Goal: Transaction & Acquisition: Subscribe to service/newsletter

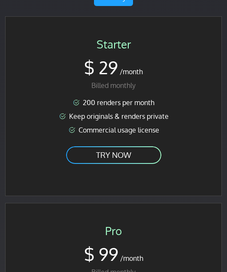
scroll to position [1363, 0]
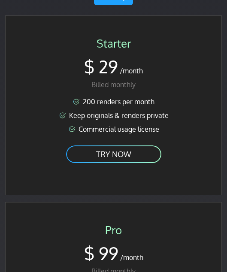
click at [140, 152] on link "TRY NOW" at bounding box center [113, 153] width 97 height 19
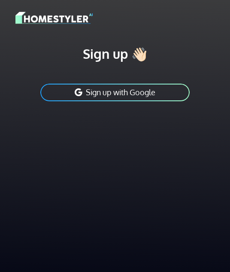
click at [105, 95] on button "Sign up with Google" at bounding box center [114, 92] width 151 height 19
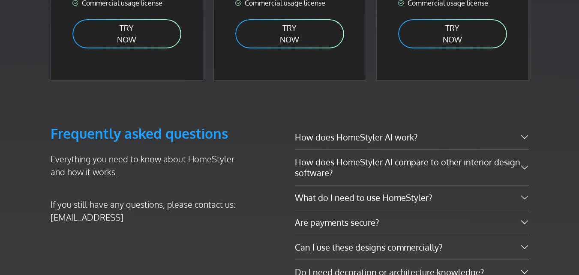
scroll to position [1363, 0]
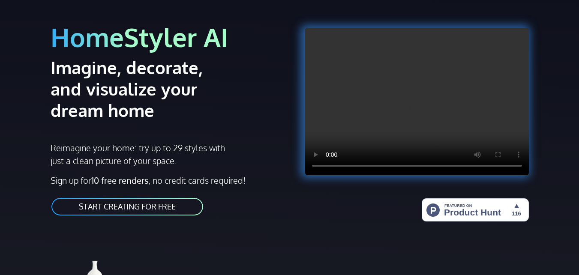
scroll to position [57, 0]
click at [127, 210] on link "START CREATING FOR FREE" at bounding box center [127, 206] width 153 height 19
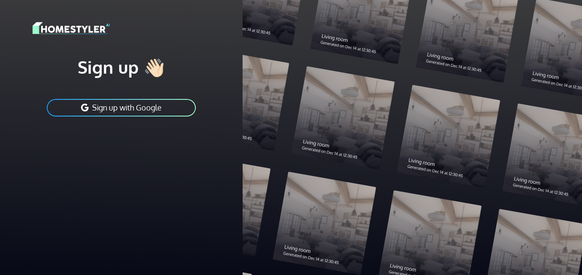
click at [158, 102] on button "Sign up with Google" at bounding box center [121, 107] width 151 height 19
